Goal: Transaction & Acquisition: Purchase product/service

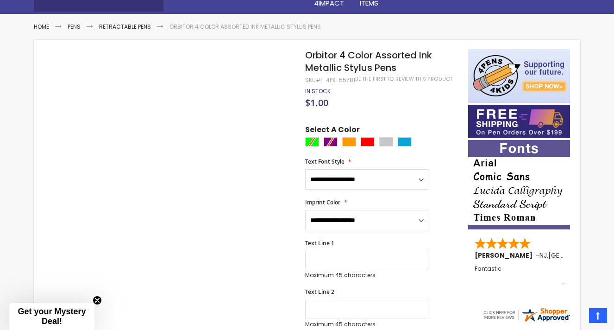
scroll to position [120, 0]
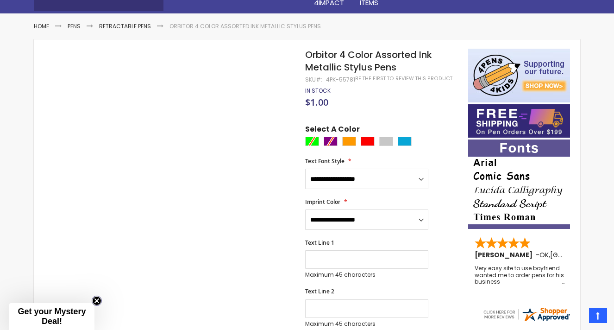
click at [97, 303] on circle "Close teaser" at bounding box center [97, 300] width 9 height 9
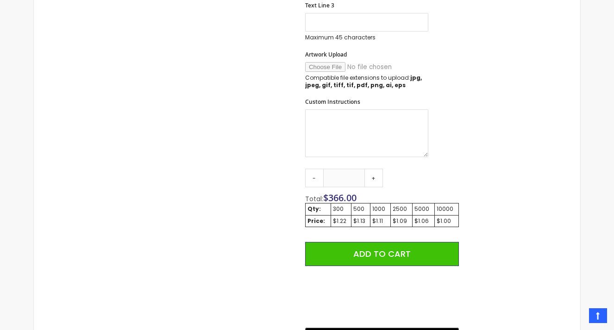
scroll to position [455, 0]
click at [373, 179] on link "+" at bounding box center [373, 177] width 19 height 19
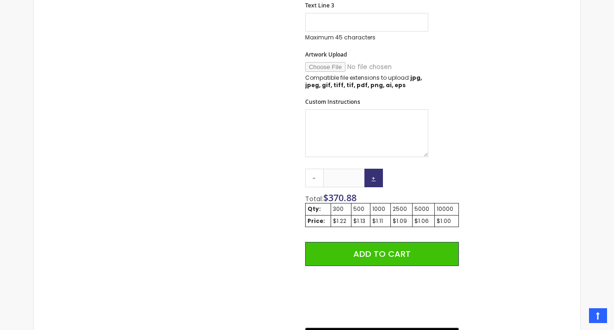
scroll to position [472, 0]
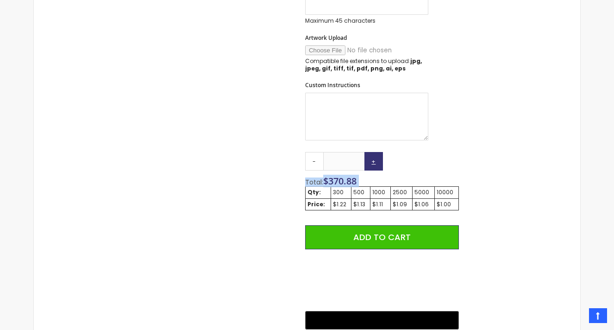
click at [373, 179] on div "Total: $ 370.88" at bounding box center [382, 181] width 154 height 9
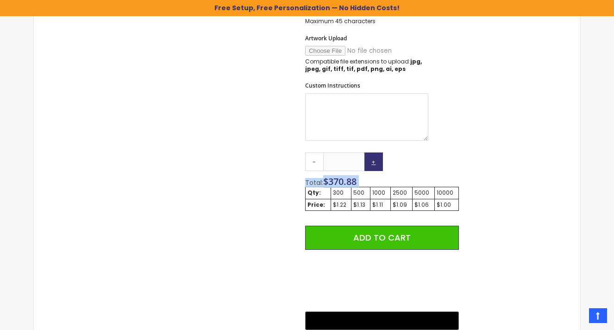
click at [373, 179] on div "Total: $ 370.88" at bounding box center [382, 182] width 154 height 9
click at [313, 165] on link "-" at bounding box center [314, 161] width 19 height 19
type input "***"
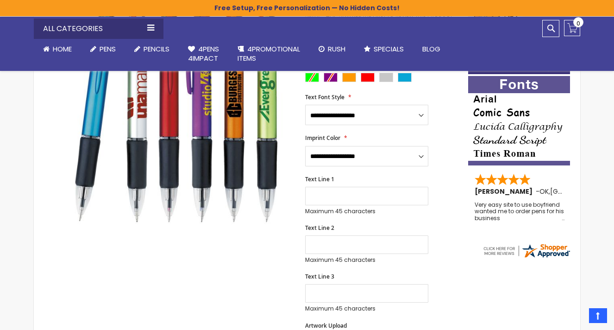
scroll to position [185, 0]
